Goal: Information Seeking & Learning: Learn about a topic

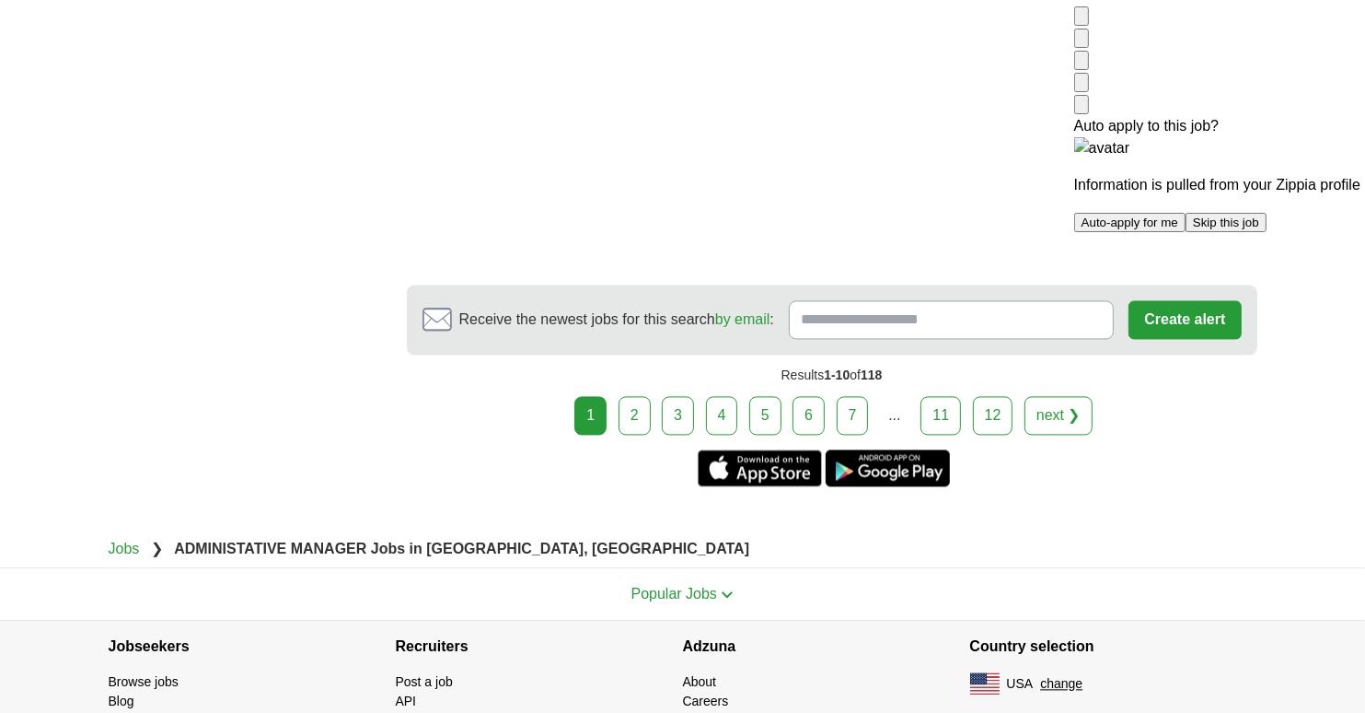
scroll to position [3590, 0]
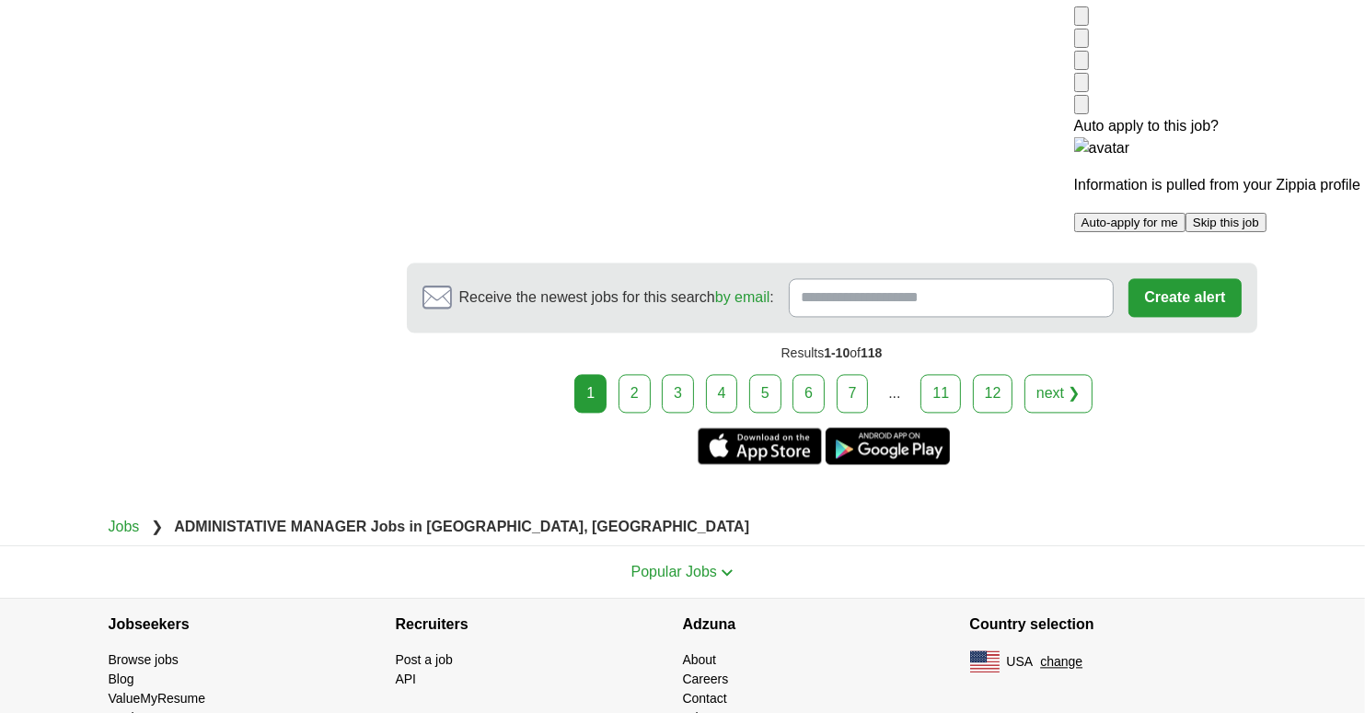
click at [633, 392] on link "2" at bounding box center [635, 393] width 32 height 39
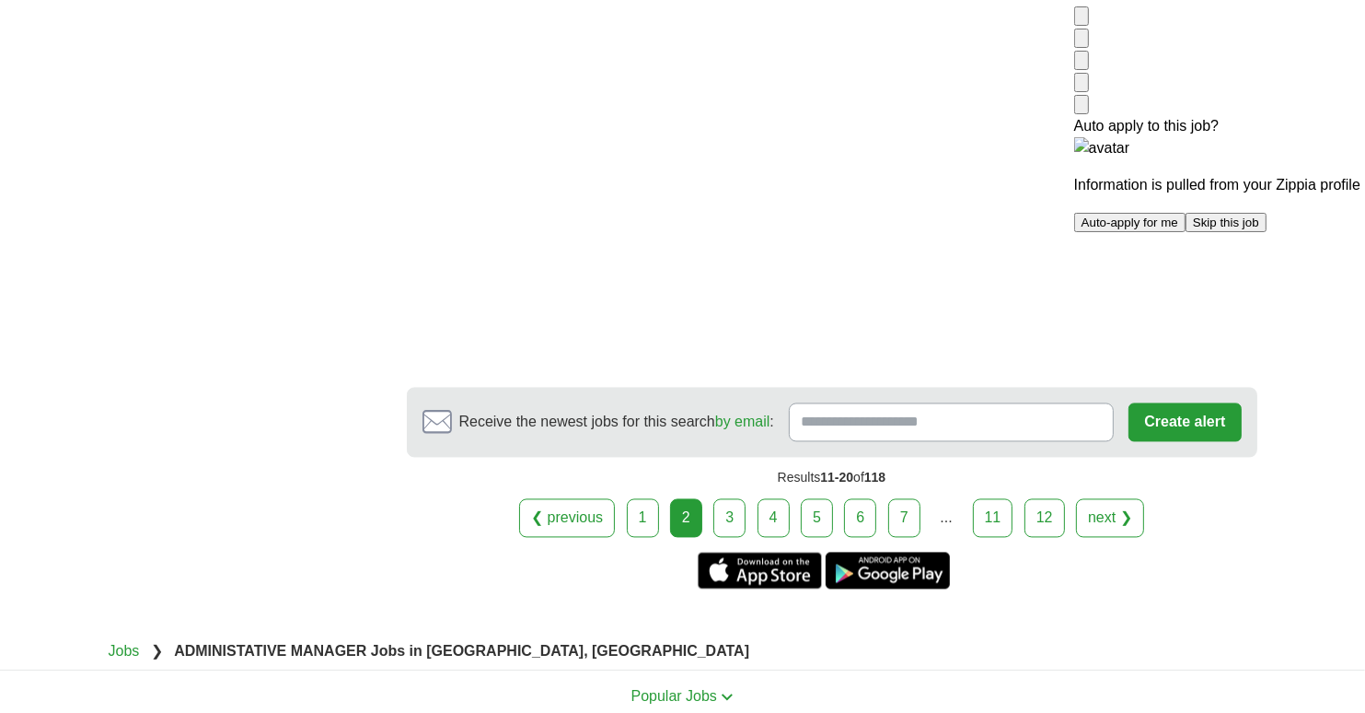
scroll to position [3550, 0]
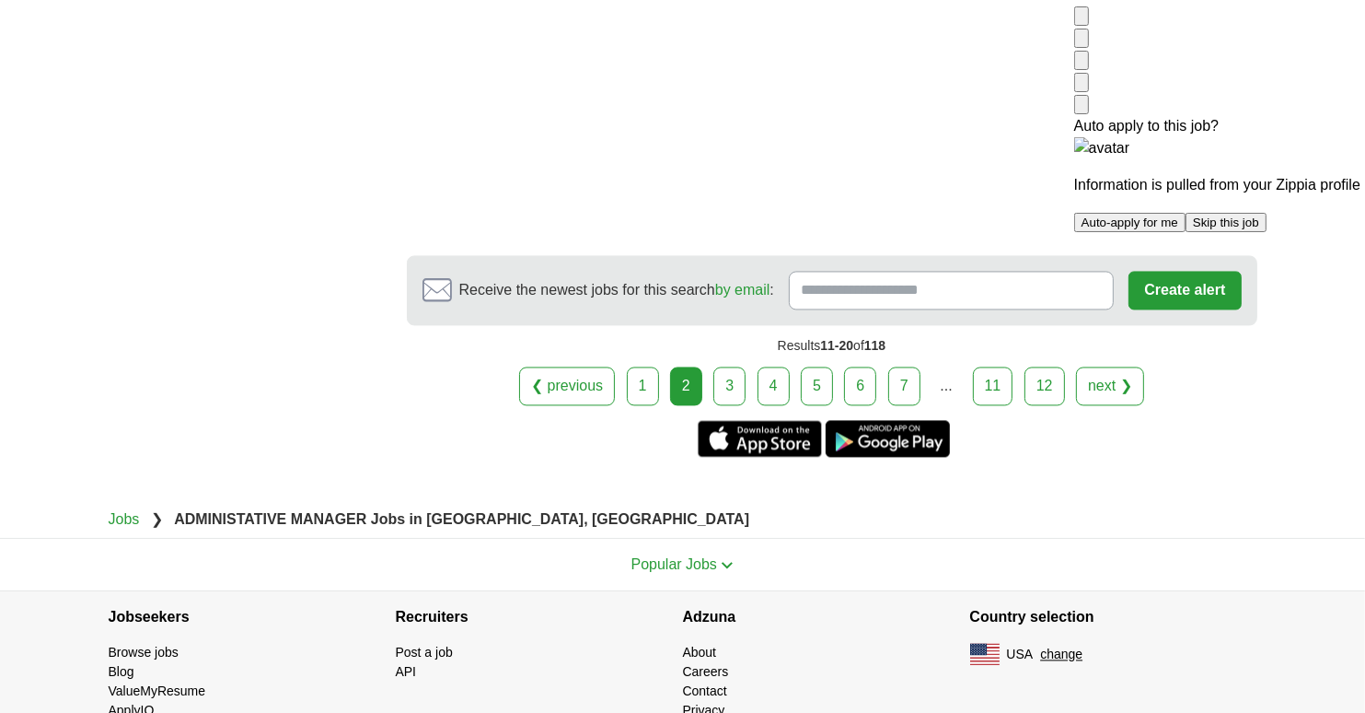
click at [724, 366] on link "3" at bounding box center [729, 385] width 32 height 39
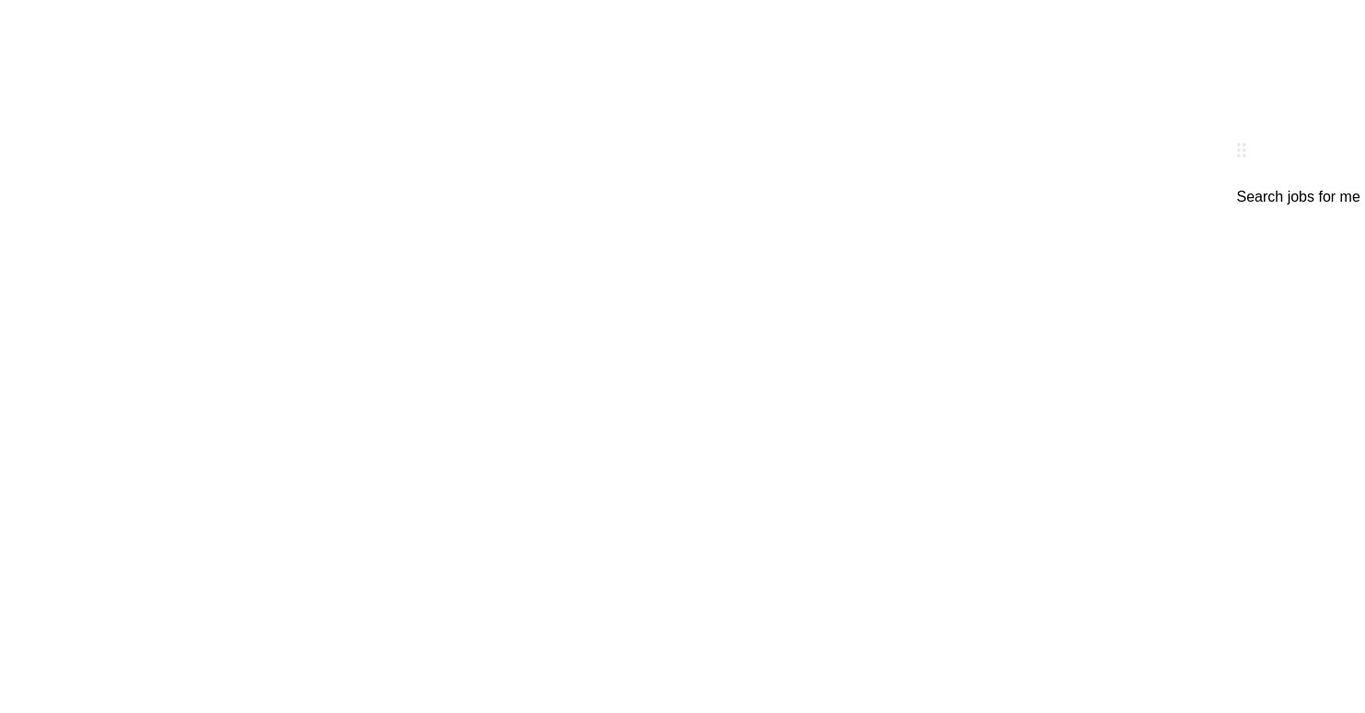
scroll to position [3562, 0]
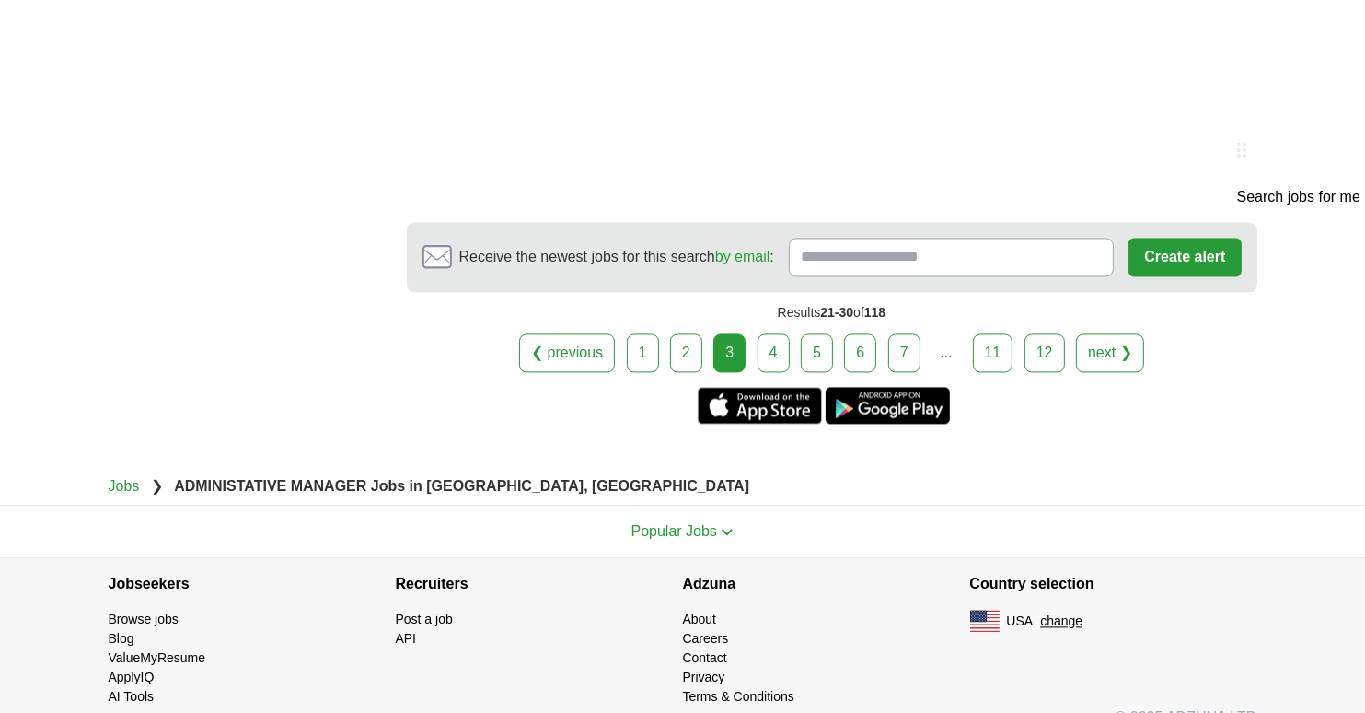
click at [769, 333] on link "4" at bounding box center [774, 352] width 32 height 39
